Goal: Navigation & Orientation: Go to known website

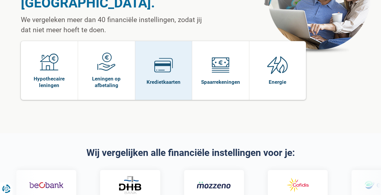
scroll to position [79, 0]
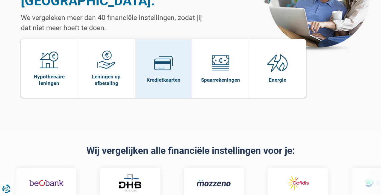
click at [167, 58] on span at bounding box center [163, 65] width 18 height 23
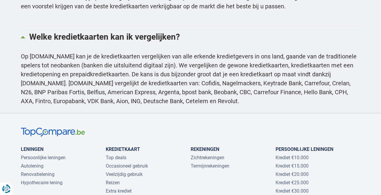
scroll to position [1378, 0]
